Goal: Task Accomplishment & Management: Manage account settings

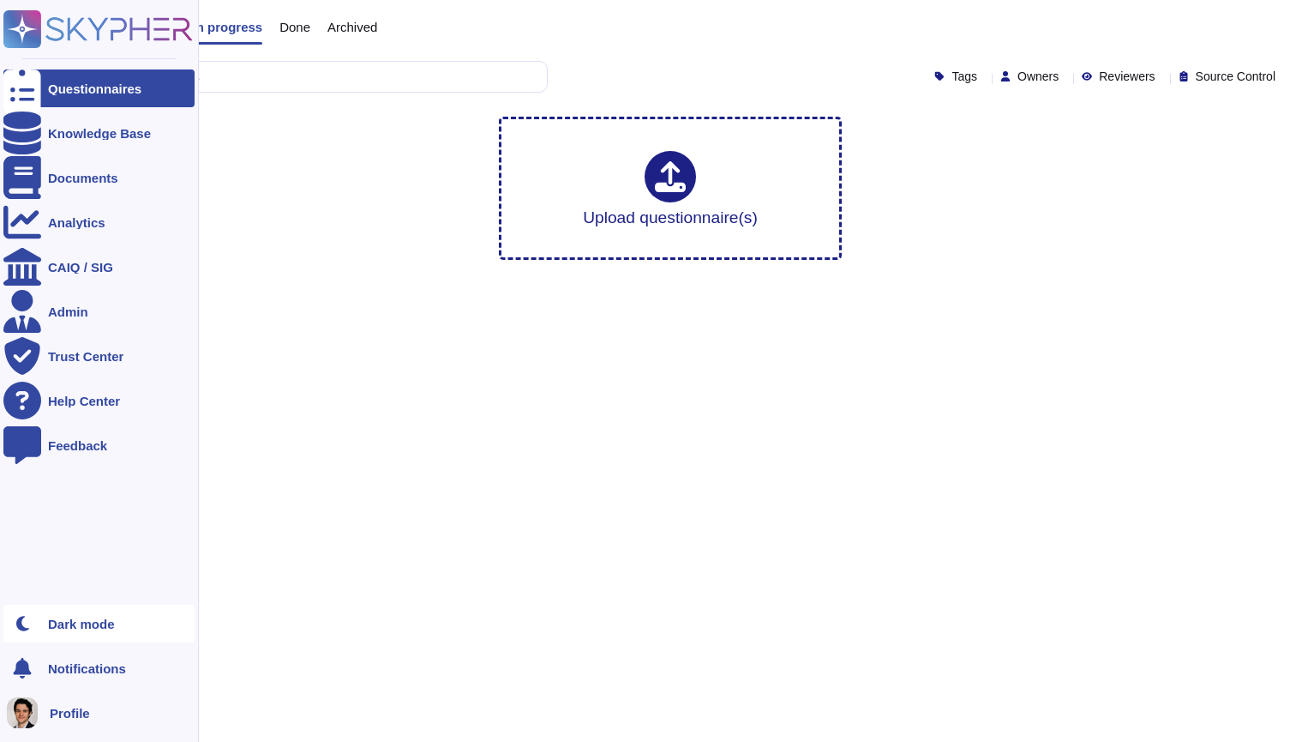
click at [31, 637] on div at bounding box center [22, 623] width 38 height 38
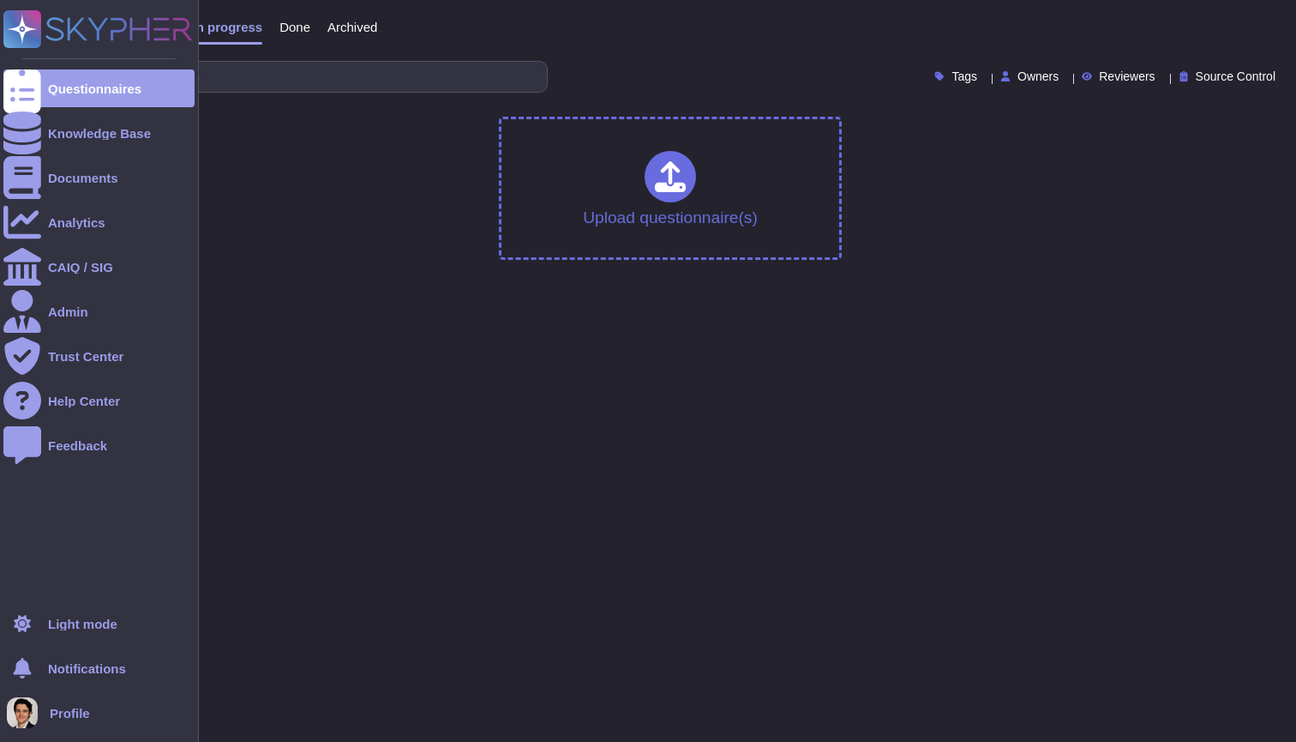
click at [73, 718] on span "Profile" at bounding box center [70, 712] width 40 height 13
